Goal: Entertainment & Leisure: Consume media (video, audio)

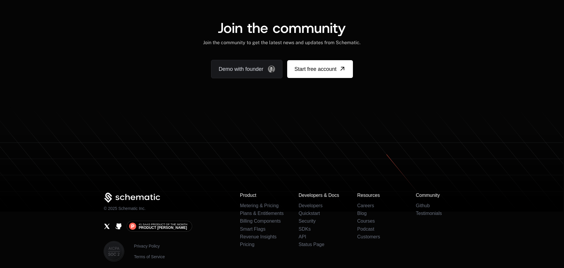
scroll to position [1715, 0]
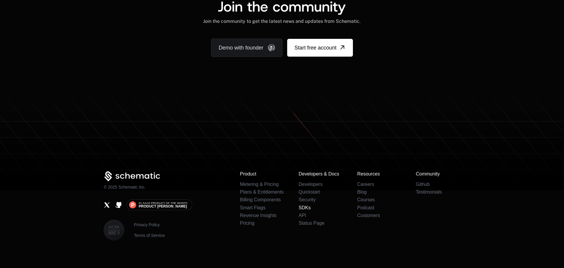
click at [307, 205] on link "SDKs" at bounding box center [304, 207] width 12 height 5
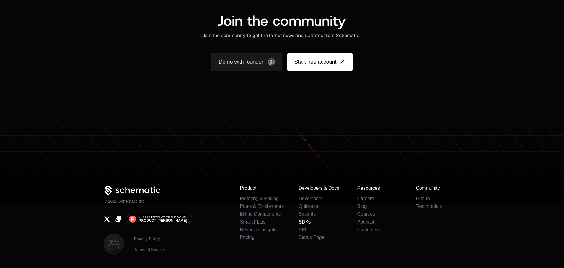
scroll to position [1722, 0]
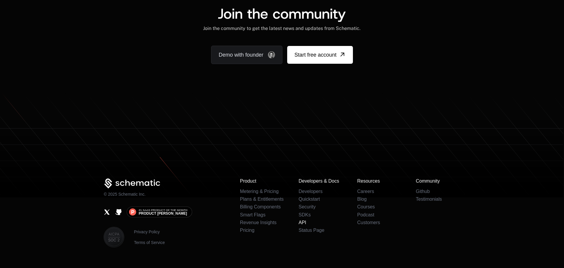
click at [301, 220] on link "API" at bounding box center [302, 222] width 8 height 5
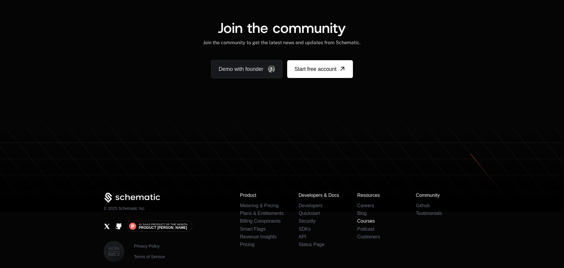
scroll to position [1743, 0]
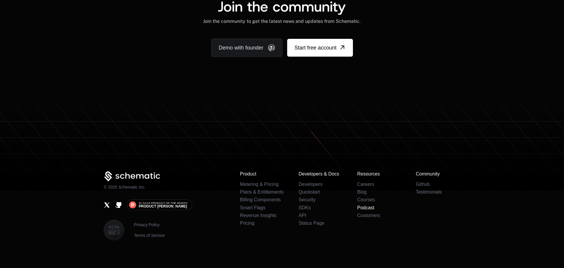
click at [372, 205] on link "Podcast" at bounding box center [365, 207] width 17 height 5
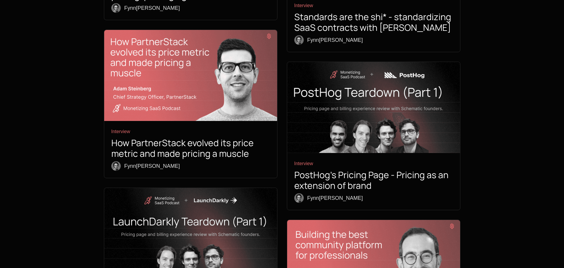
scroll to position [947, 0]
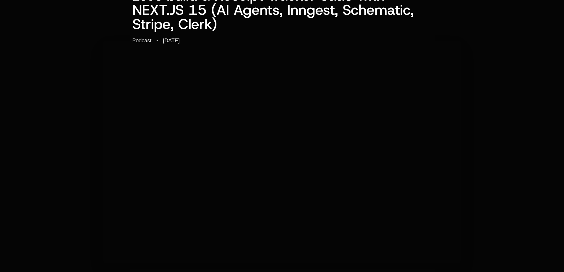
scroll to position [59, 0]
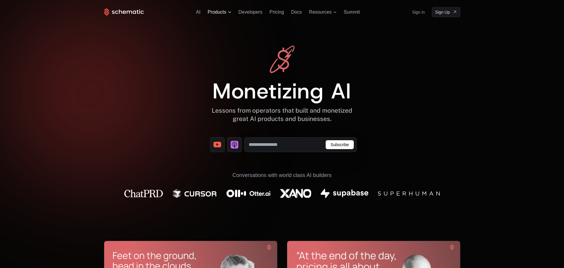
click at [224, 11] on span "Products" at bounding box center [217, 11] width 19 height 5
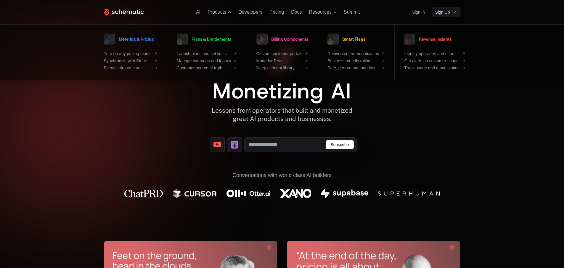
click at [438, 164] on div "Conversations with world class AI builders" at bounding box center [282, 184] width 316 height 46
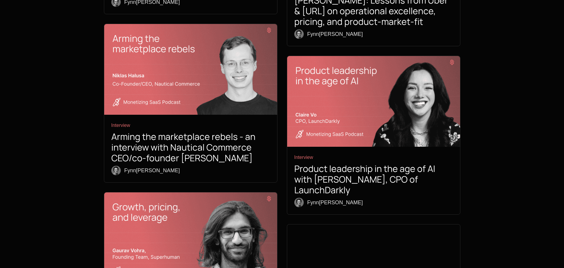
scroll to position [2254, 0]
